Goal: Ask a question

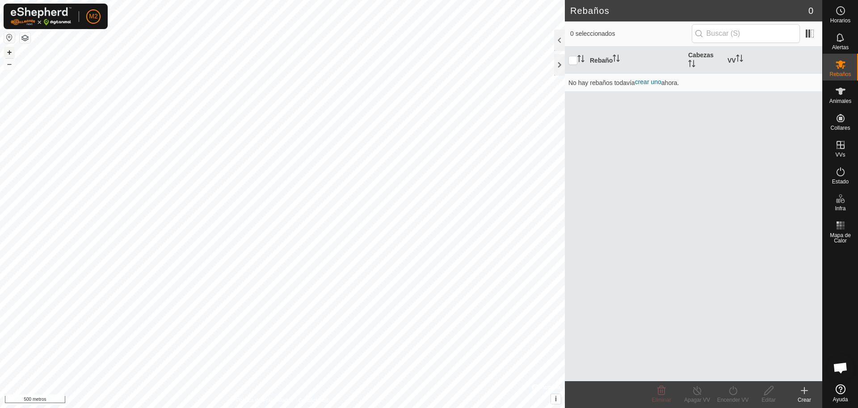
click at [9, 51] on font "+" at bounding box center [9, 51] width 5 height 9
click at [459, 407] on html "M2 Horarios Alertas Rebaños Animales Collares VVs Estado Infra Mapa de Calor Ay…" at bounding box center [429, 204] width 858 height 408
click at [25, 39] on button "button" at bounding box center [25, 38] width 11 height 11
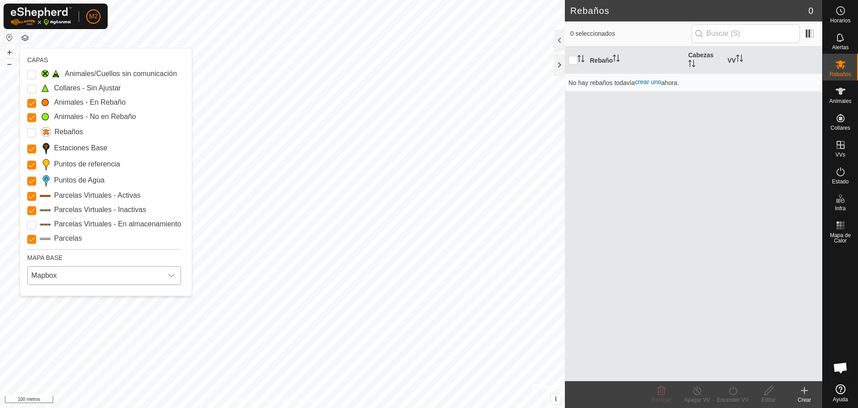
click at [169, 277] on icon "disparador desplegable" at bounding box center [171, 275] width 7 height 7
click at [109, 295] on li "Azur" at bounding box center [104, 296] width 153 height 18
click at [174, 274] on icon "disparador desplegable" at bounding box center [172, 276] width 6 height 4
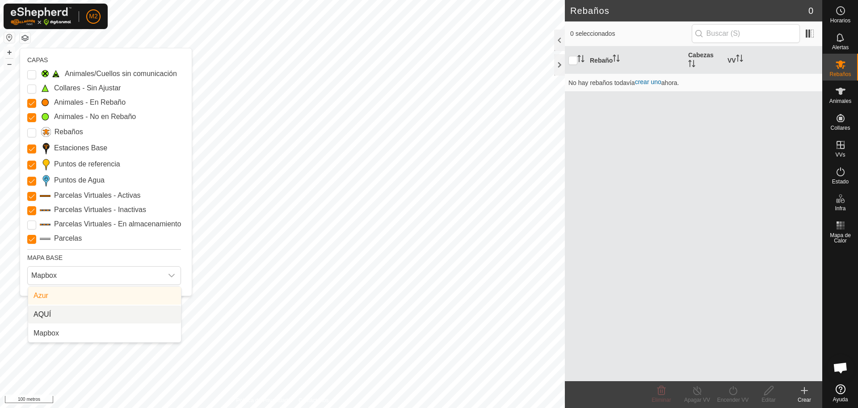
click at [106, 311] on li "AQUÍ" at bounding box center [104, 314] width 153 height 18
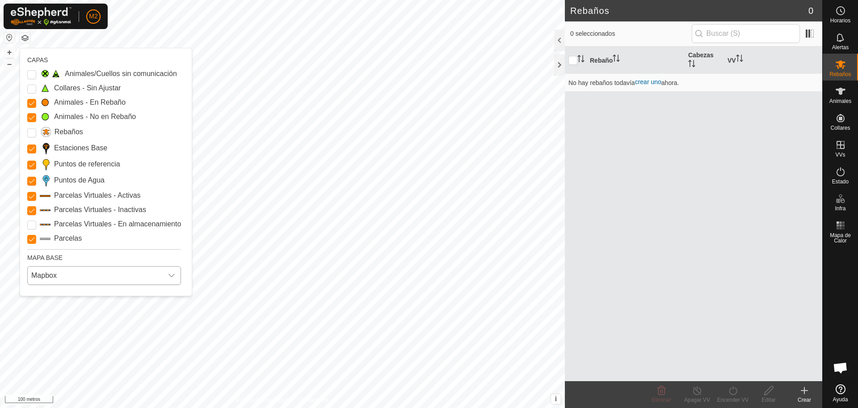
click at [173, 273] on icon "disparador desplegable" at bounding box center [171, 275] width 7 height 7
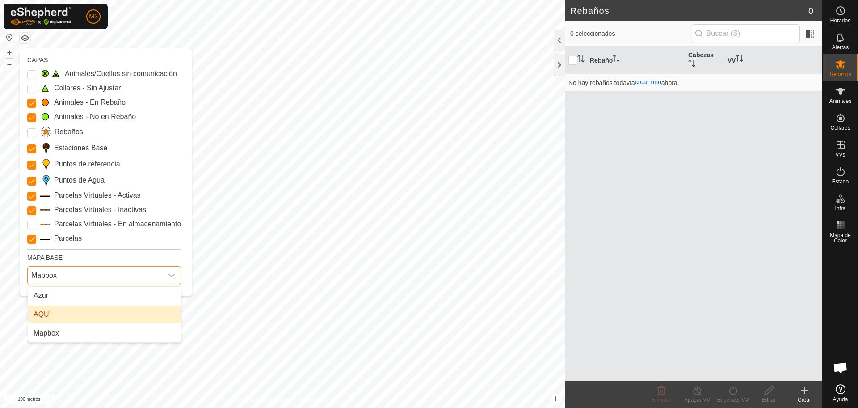
click at [51, 273] on font "Mapbox" at bounding box center [43, 275] width 25 height 8
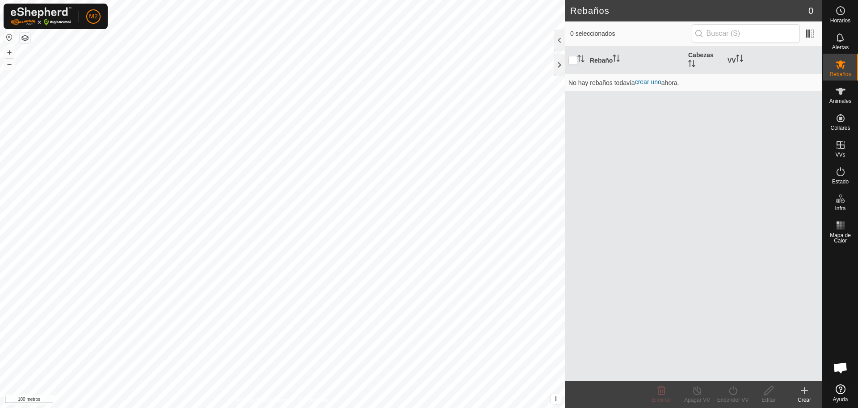
click at [25, 36] on button "button" at bounding box center [25, 38] width 11 height 11
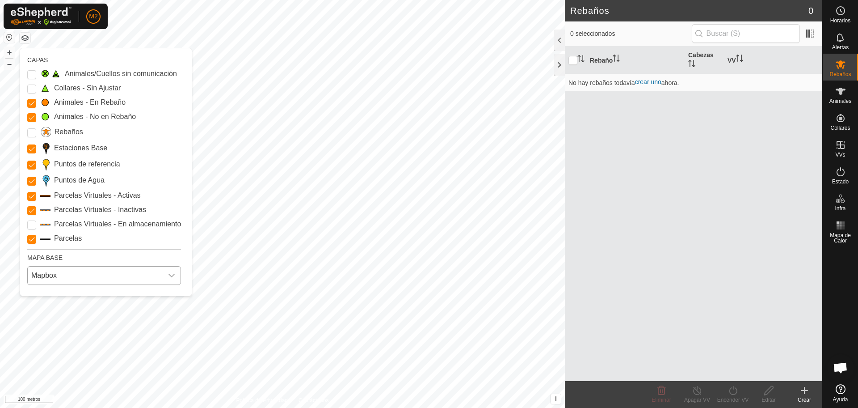
click at [63, 275] on span "Mapbox" at bounding box center [95, 275] width 135 height 18
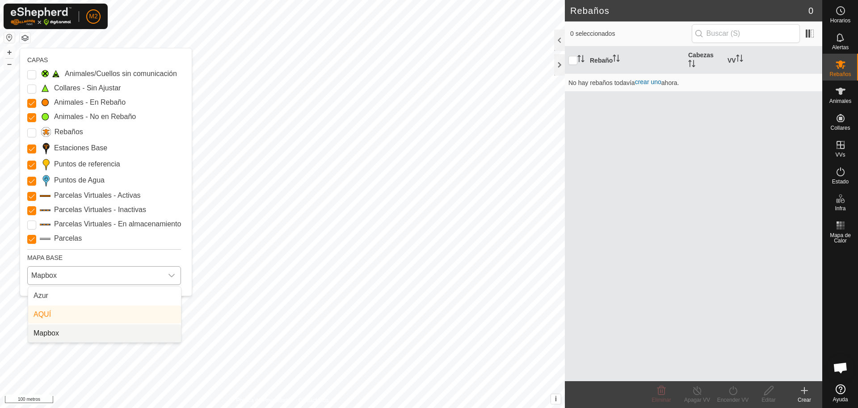
click at [54, 334] on li "Mapbox" at bounding box center [104, 333] width 153 height 18
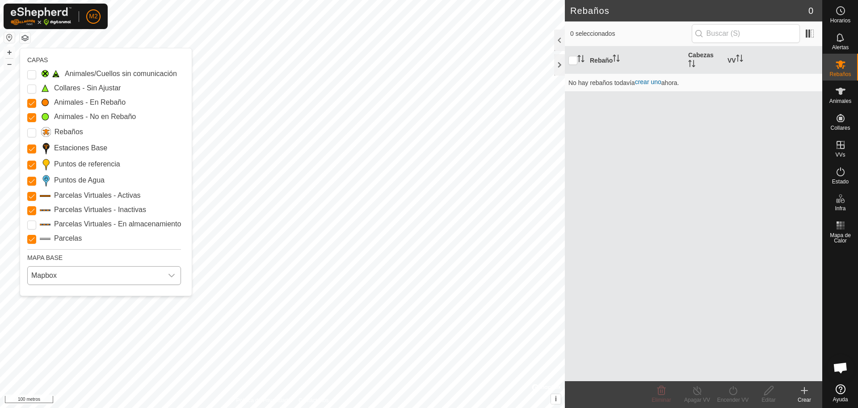
click at [173, 275] on icon "disparador desplegable" at bounding box center [172, 276] width 6 height 4
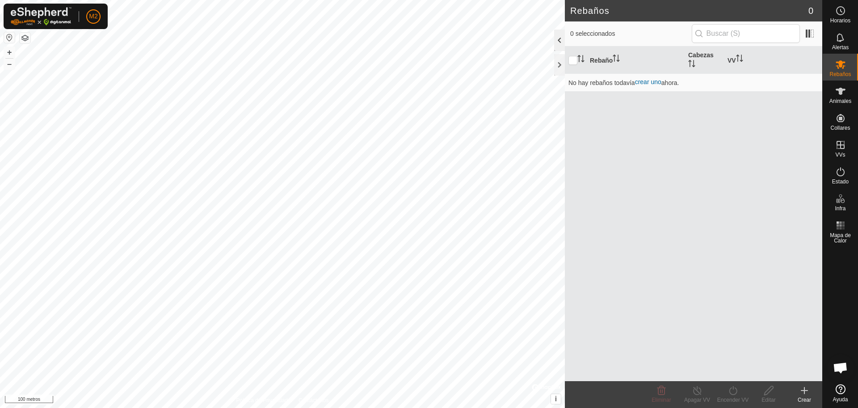
click at [562, 44] on div at bounding box center [559, 40] width 11 height 21
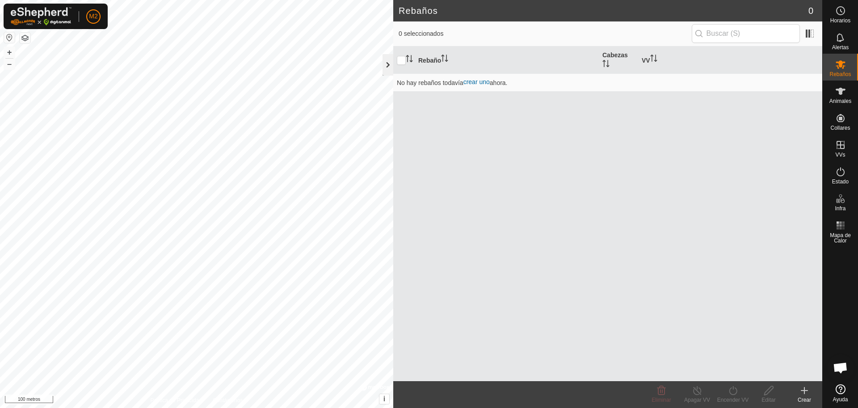
click at [388, 61] on div at bounding box center [388, 64] width 11 height 21
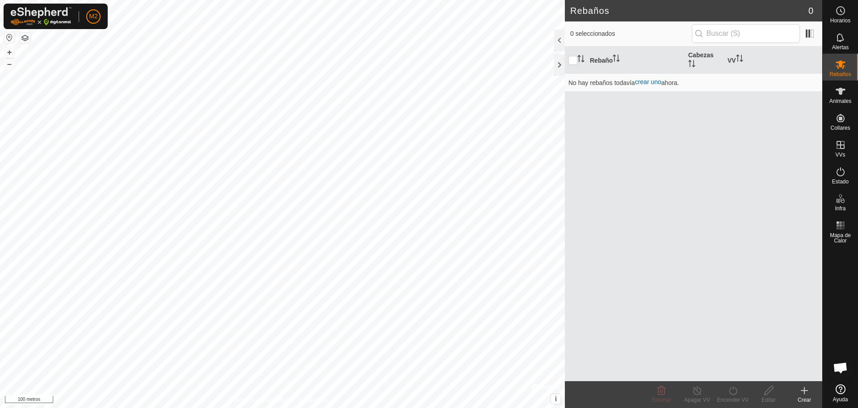
click at [805, 391] on icon at bounding box center [805, 390] width 0 height 6
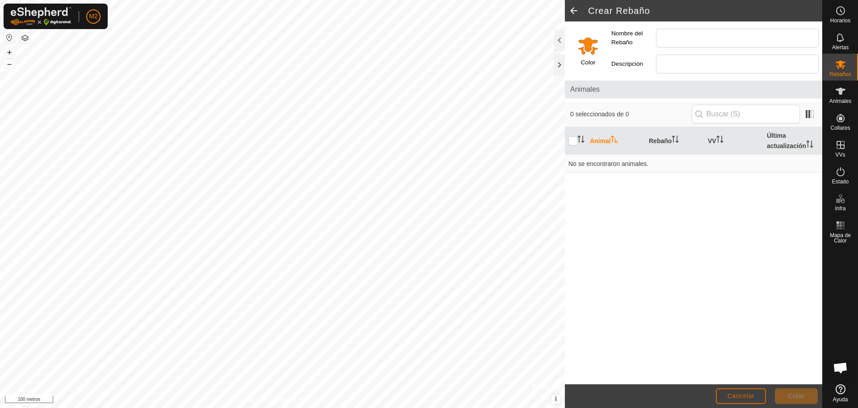
click at [743, 395] on font "Cancelar" at bounding box center [741, 395] width 27 height 7
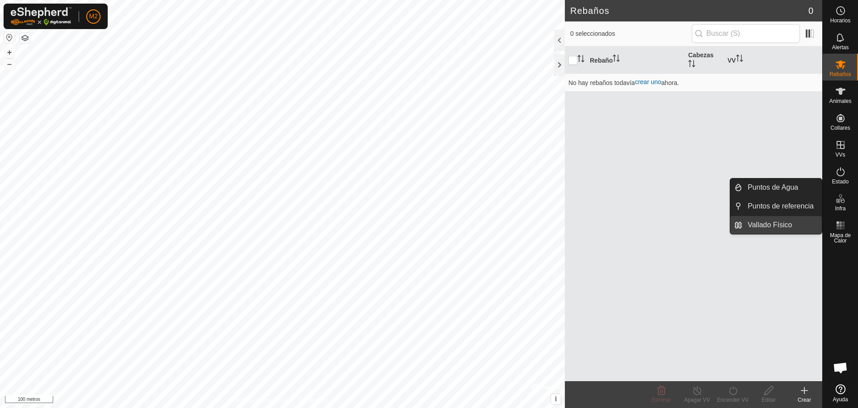
click at [779, 224] on link "Vallado Físico" at bounding box center [783, 225] width 80 height 18
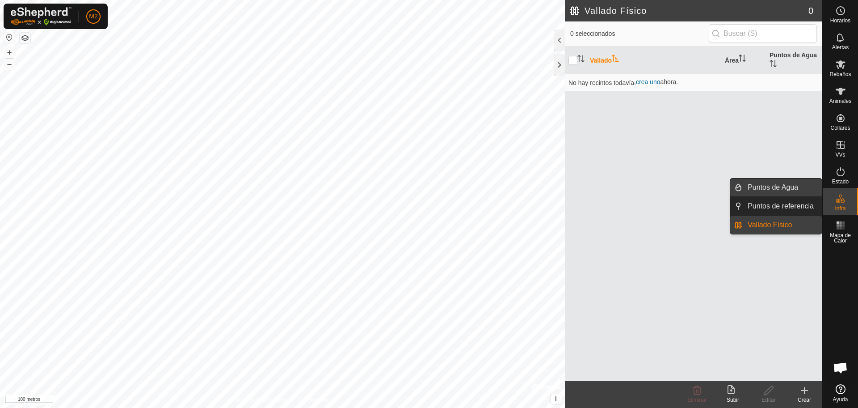
click at [787, 190] on link "Puntos de Agua" at bounding box center [783, 187] width 80 height 18
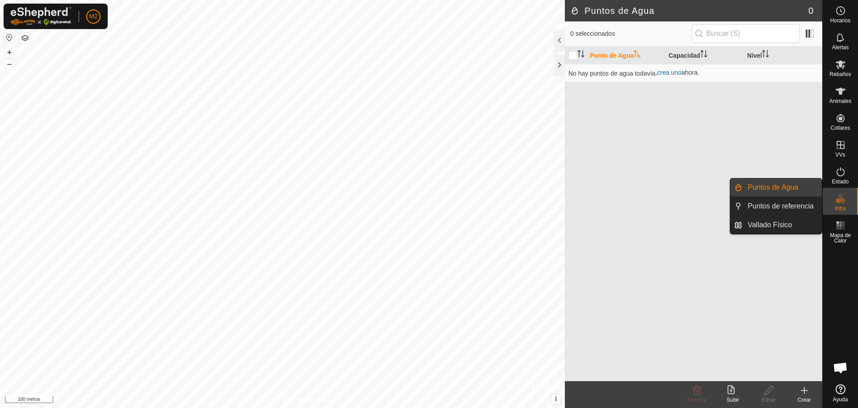
click at [840, 195] on icon at bounding box center [840, 195] width 3 height 3
click at [803, 186] on link "Puntos de Agua" at bounding box center [783, 187] width 80 height 18
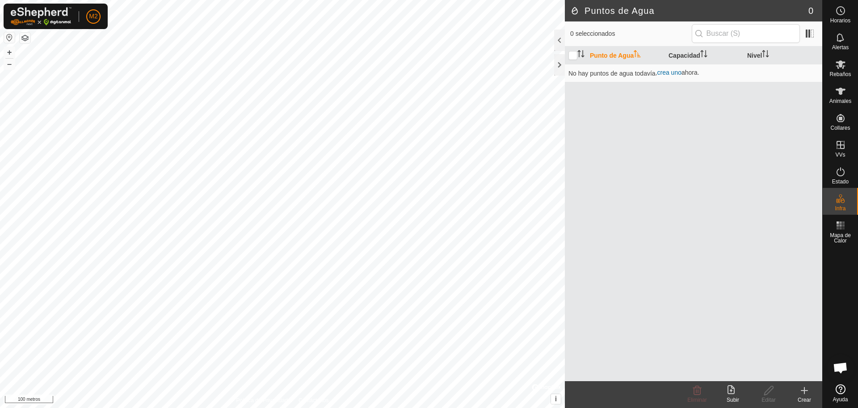
click at [841, 391] on icon at bounding box center [841, 389] width 10 height 10
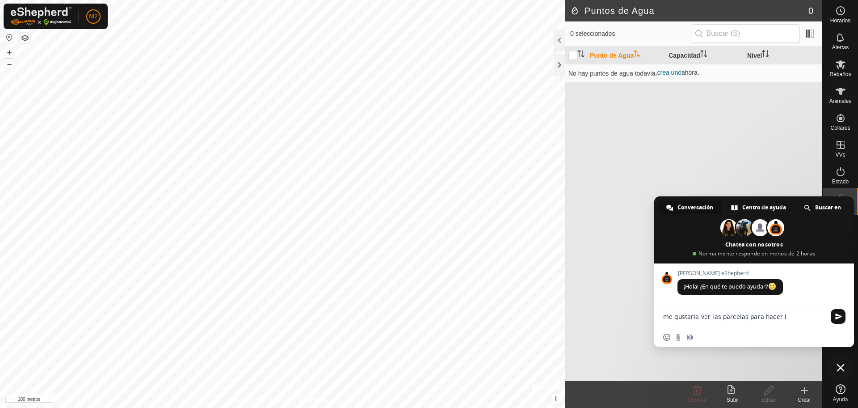
type textarea "me gustaria ver las parcelas para hacer las parcelas virtuales"
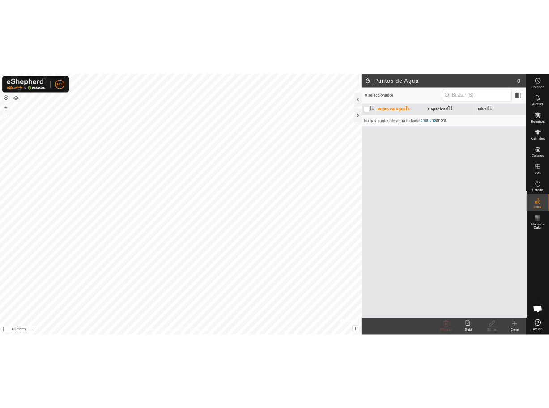
scroll to position [289, 0]
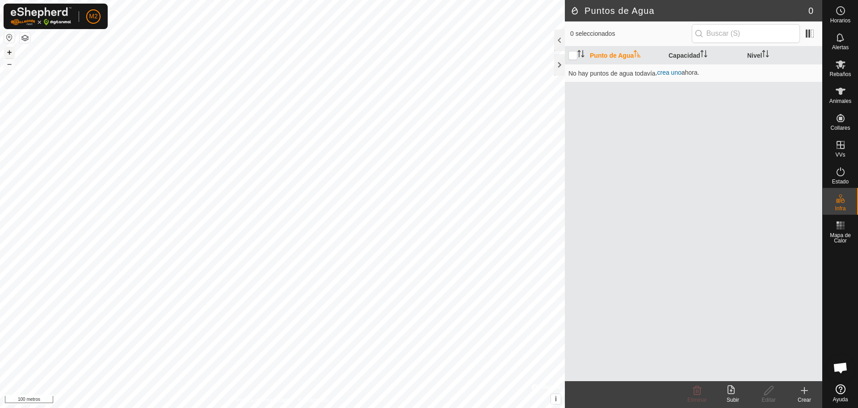
click at [9, 53] on font "+" at bounding box center [9, 51] width 5 height 9
click at [657, 225] on div "Puntos de Agua 0 0 seleccionados Punto de Agua Capacidad Nivel No hay puntos de…" at bounding box center [411, 204] width 823 height 408
